Goal: Information Seeking & Learning: Learn about a topic

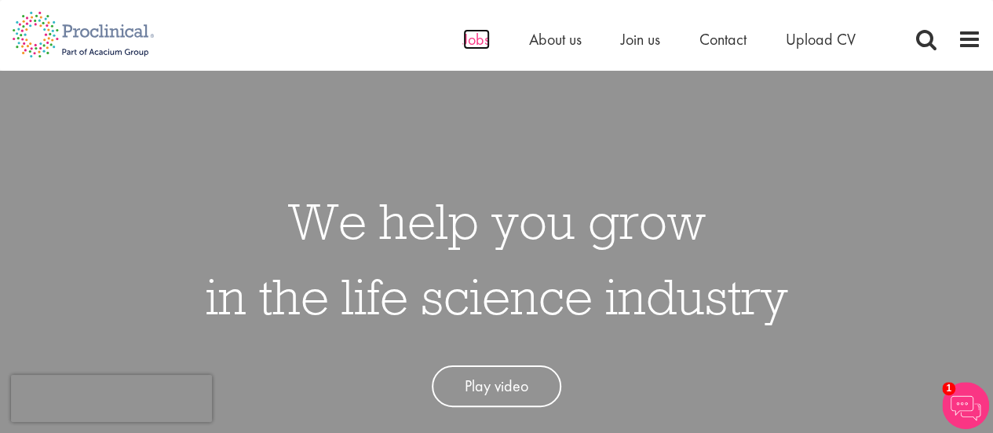
click at [484, 43] on span "Jobs" at bounding box center [476, 39] width 27 height 20
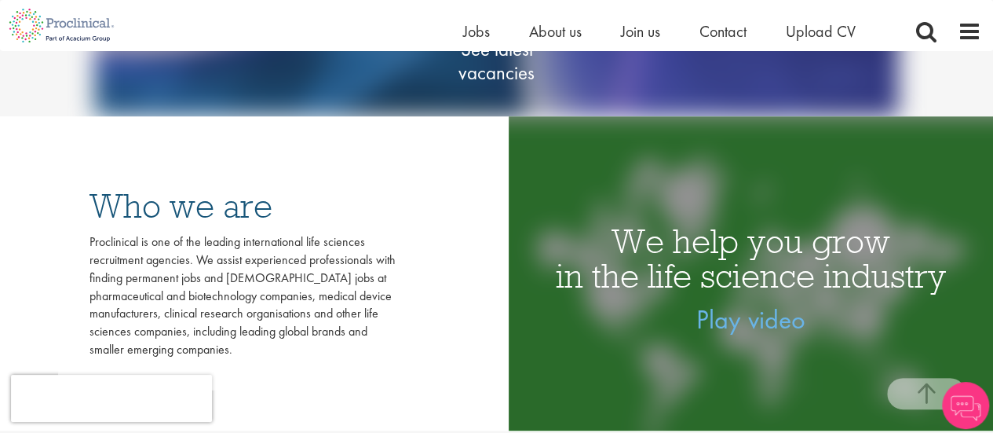
scroll to position [243, 0]
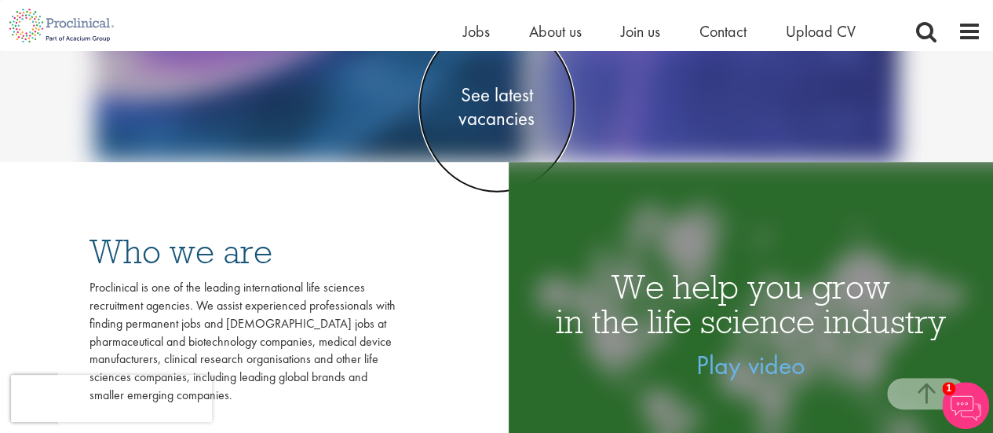
click at [500, 104] on span "See latest vacancies" at bounding box center [496, 106] width 157 height 47
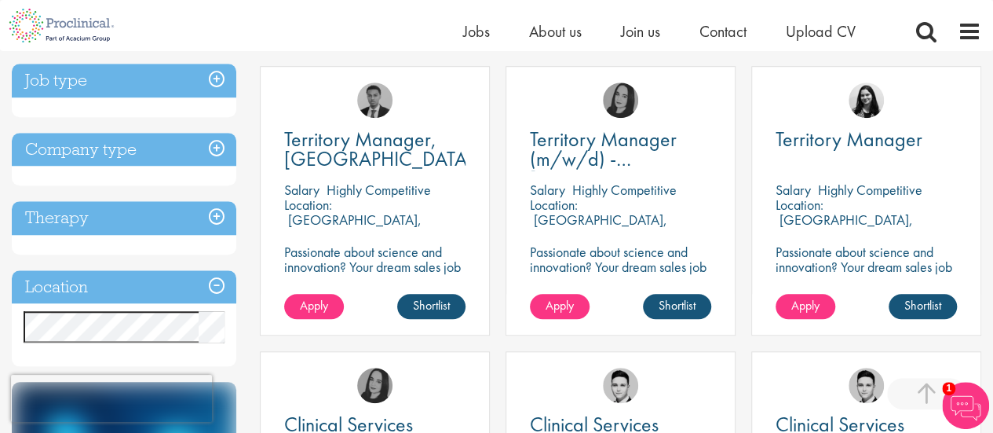
scroll to position [576, 0]
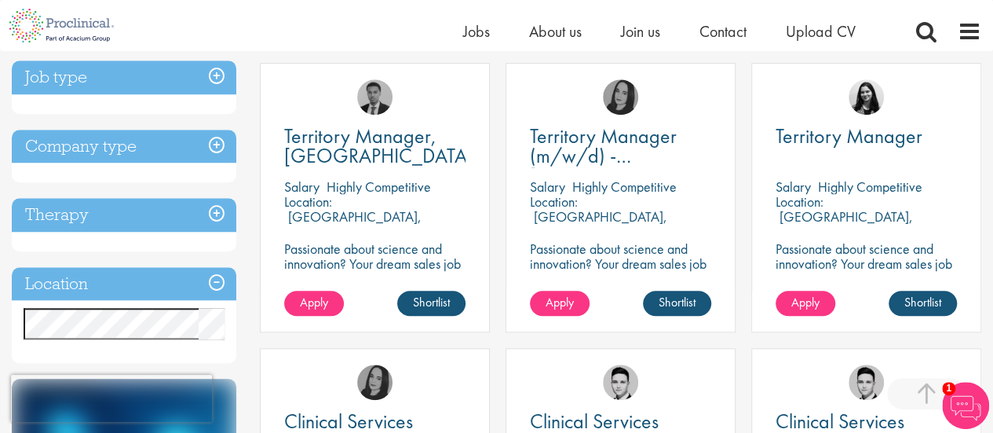
click at [214, 83] on h3 "Job type" at bounding box center [124, 77] width 225 height 34
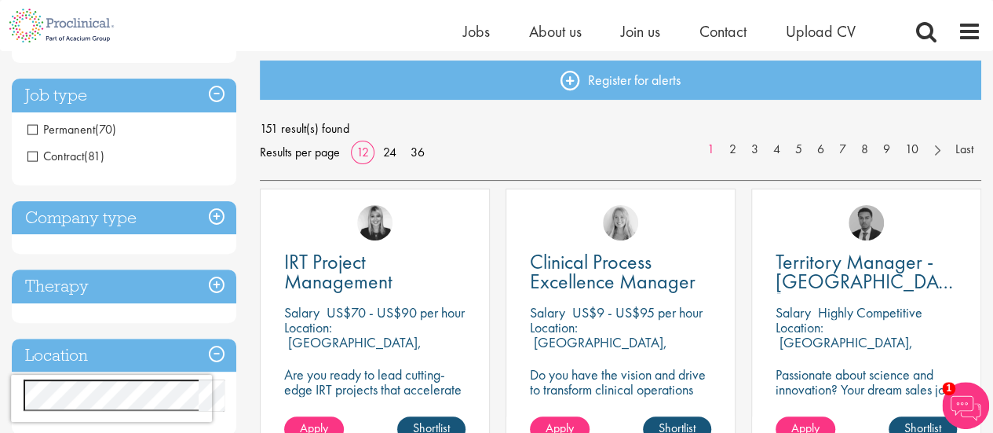
scroll to position [163, 0]
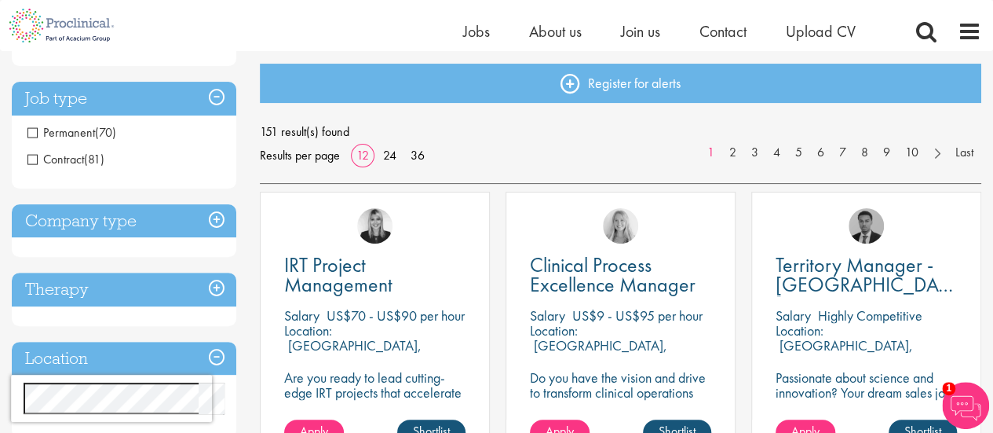
click at [215, 95] on h3 "Job type" at bounding box center [124, 99] width 225 height 34
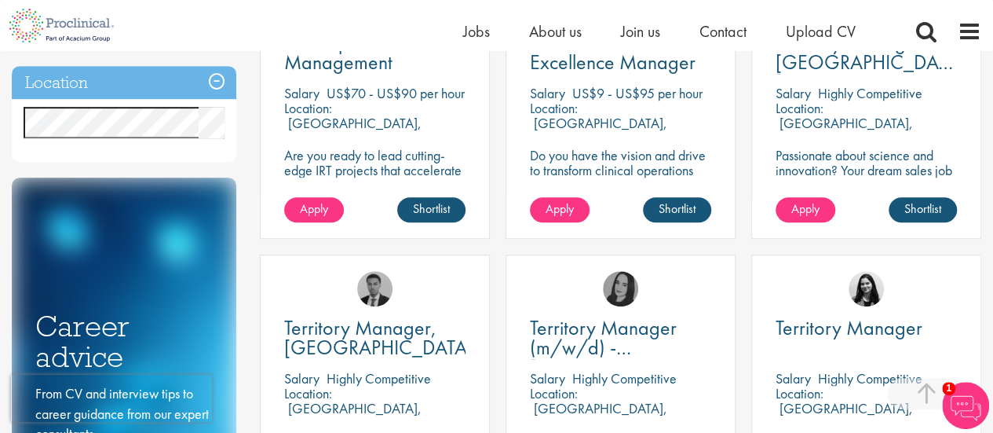
scroll to position [400, 0]
